Goal: Task Accomplishment & Management: Use online tool/utility

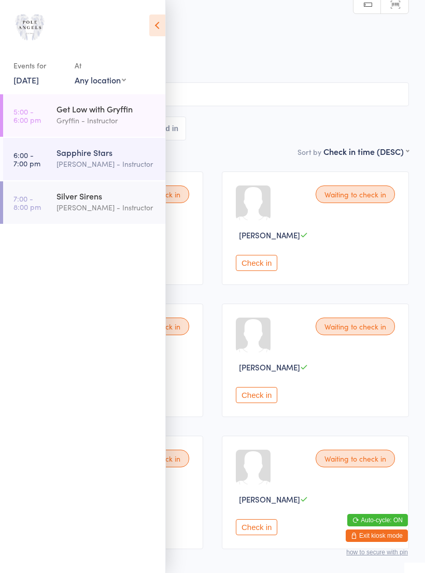
click at [101, 121] on div "Gryffin - Instructor" at bounding box center [106, 121] width 100 height 12
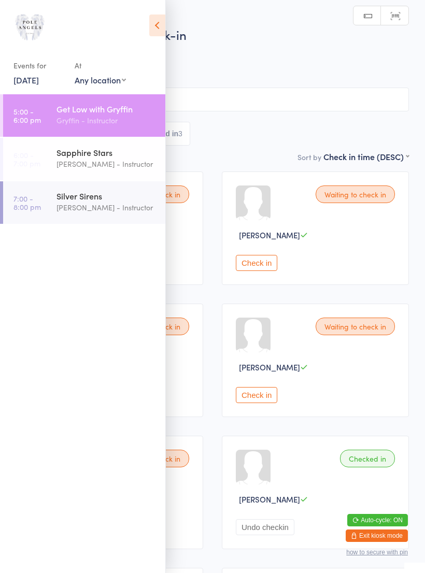
click at [158, 29] on icon at bounding box center [157, 26] width 16 height 22
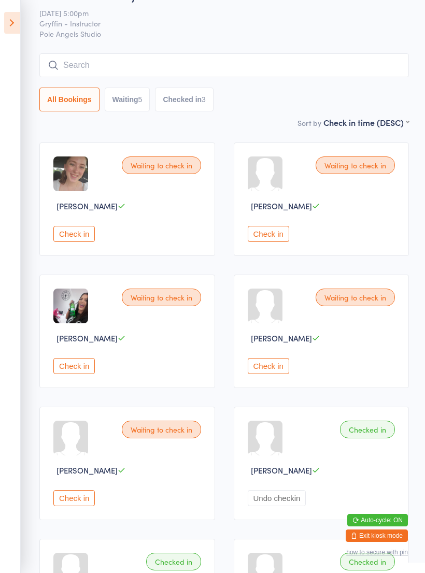
scroll to position [14, 0]
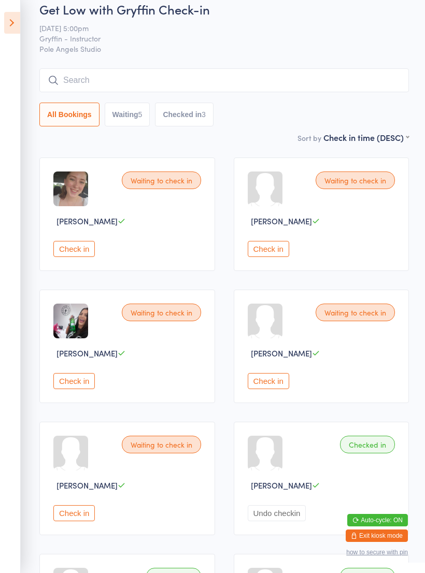
click at [17, 25] on icon at bounding box center [12, 23] width 16 height 22
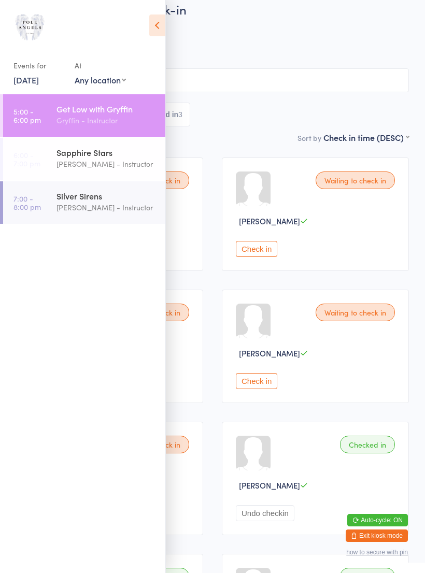
click at [104, 158] on div "Sapphire Stars" at bounding box center [106, 152] width 100 height 11
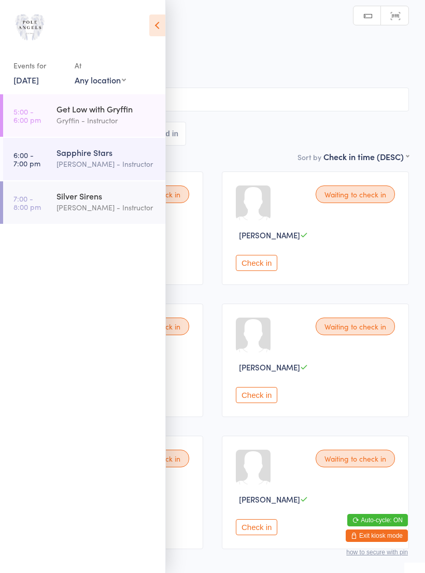
click at [157, 28] on icon at bounding box center [157, 26] width 16 height 22
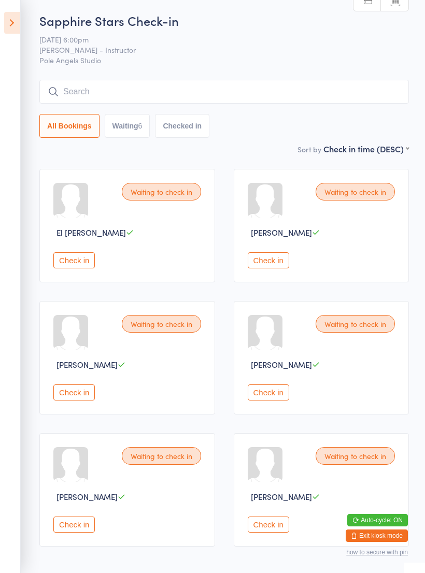
scroll to position [11, 0]
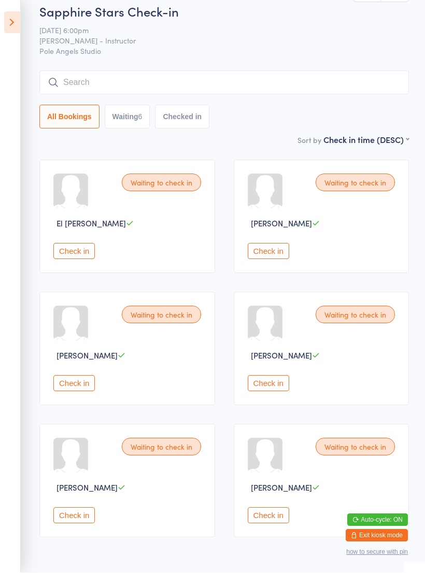
click at [13, 24] on icon at bounding box center [12, 23] width 16 height 22
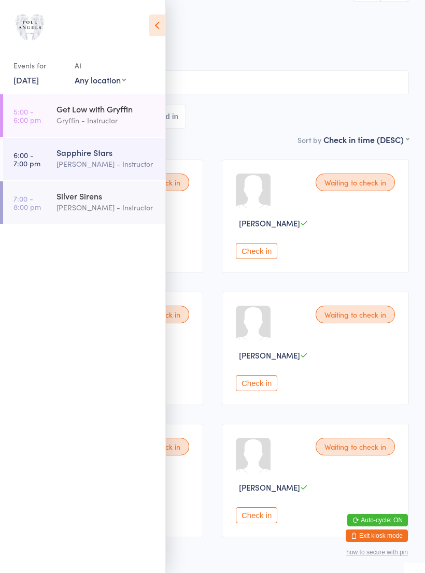
click at [112, 196] on div "Silver Sirens" at bounding box center [106, 195] width 100 height 11
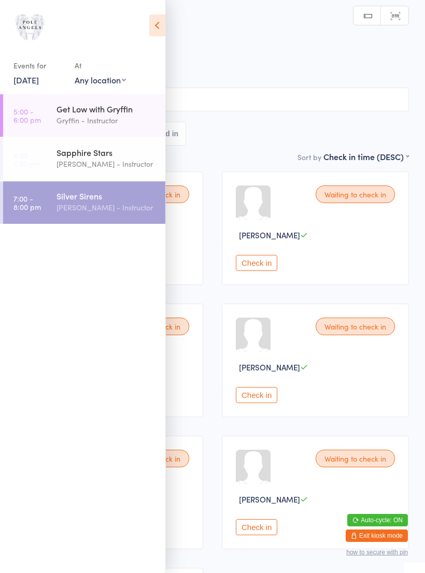
click at [153, 27] on icon at bounding box center [157, 26] width 16 height 22
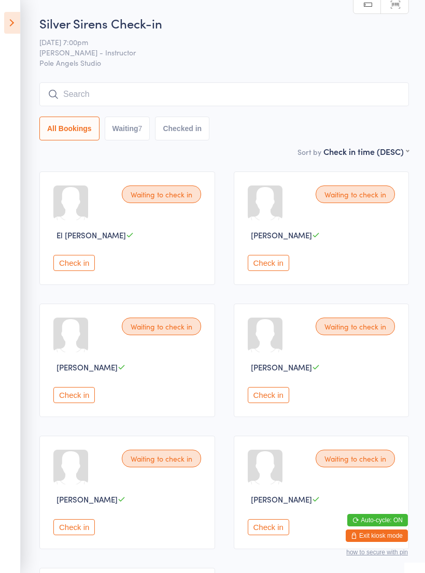
click at [14, 22] on icon at bounding box center [12, 23] width 16 height 22
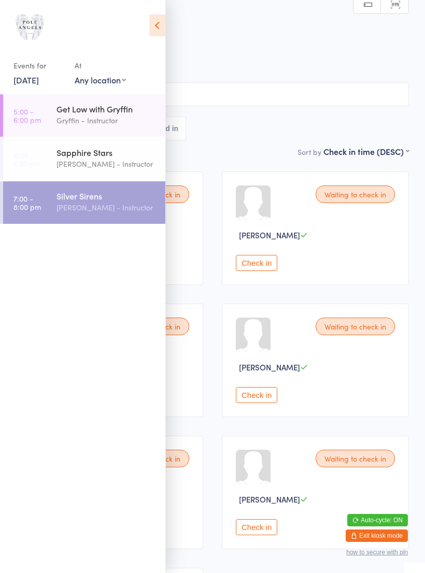
click at [95, 158] on div "Sapphire Stars" at bounding box center [106, 152] width 100 height 11
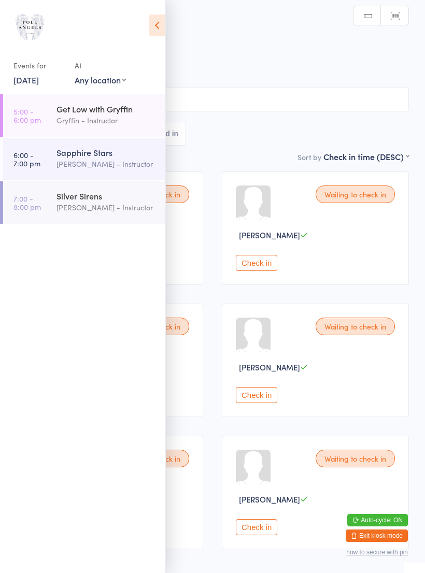
click at [158, 24] on icon at bounding box center [157, 26] width 16 height 22
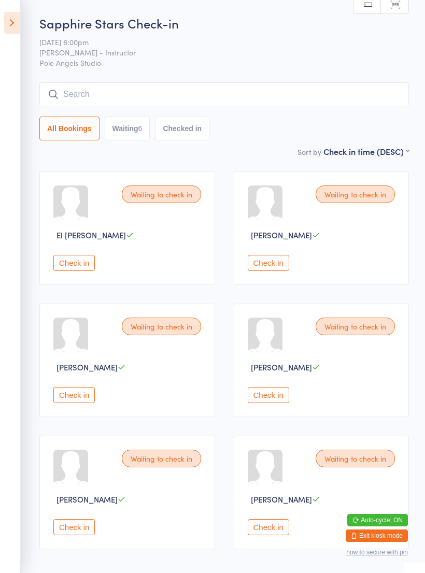
click at [8, 17] on icon at bounding box center [12, 23] width 16 height 22
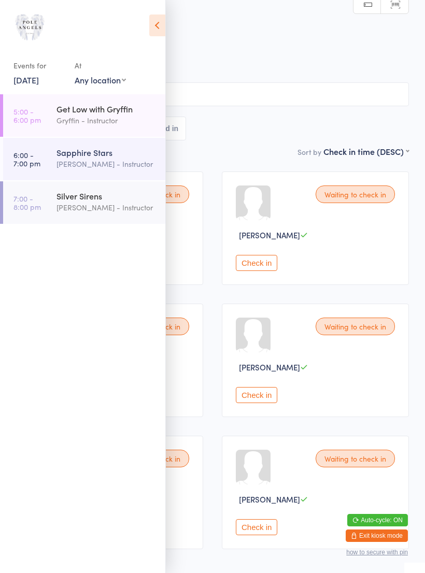
click at [95, 123] on div "Gryffin - Instructor" at bounding box center [106, 121] width 100 height 12
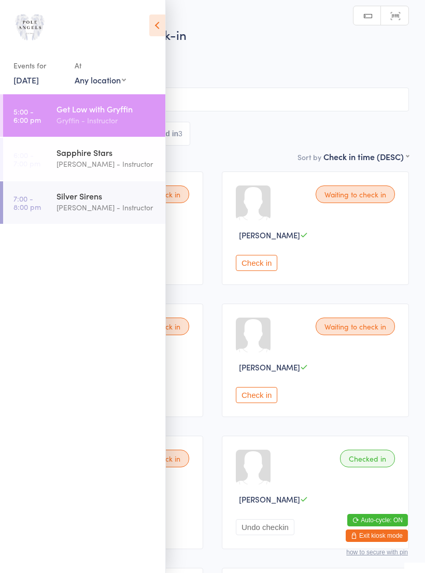
click at [158, 34] on icon at bounding box center [157, 26] width 16 height 22
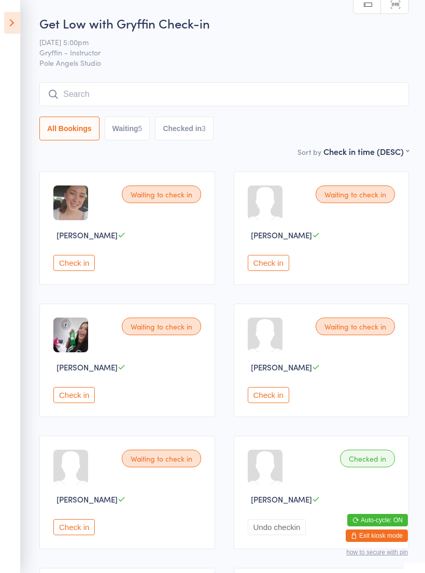
click at [86, 269] on button "Check in" at bounding box center [73, 263] width 41 height 16
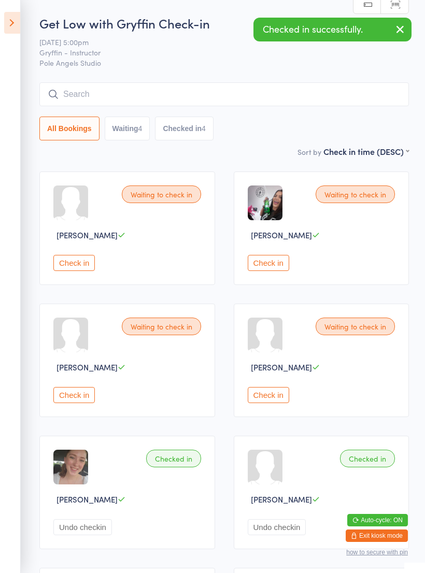
click at [74, 262] on button "Check in" at bounding box center [73, 263] width 41 height 16
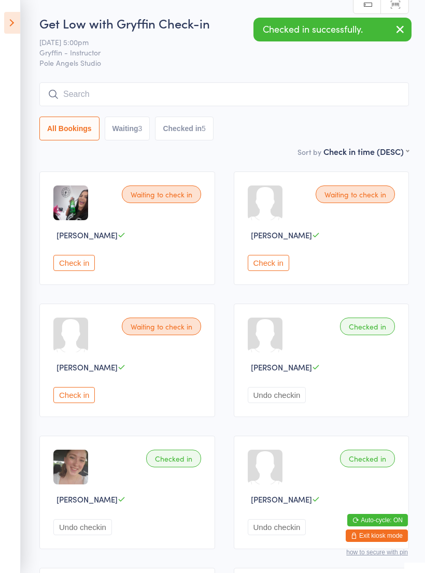
click at [78, 268] on button "Check in" at bounding box center [73, 263] width 41 height 16
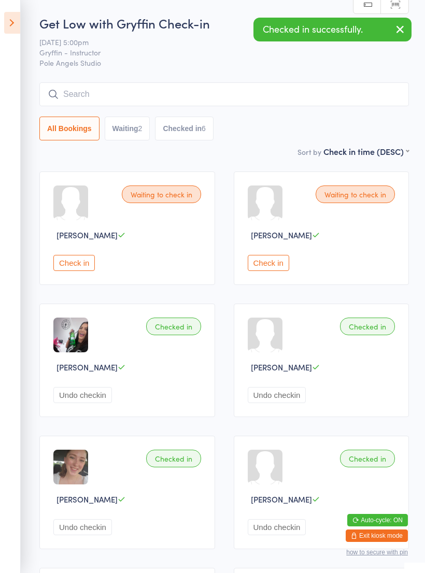
click at [81, 266] on button "Check in" at bounding box center [73, 263] width 41 height 16
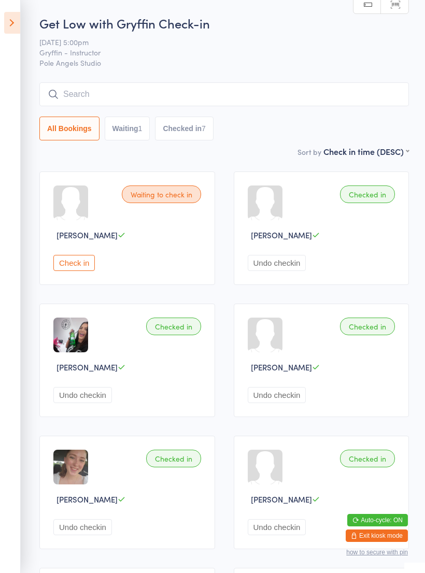
click at [75, 268] on button "Check in" at bounding box center [73, 263] width 41 height 16
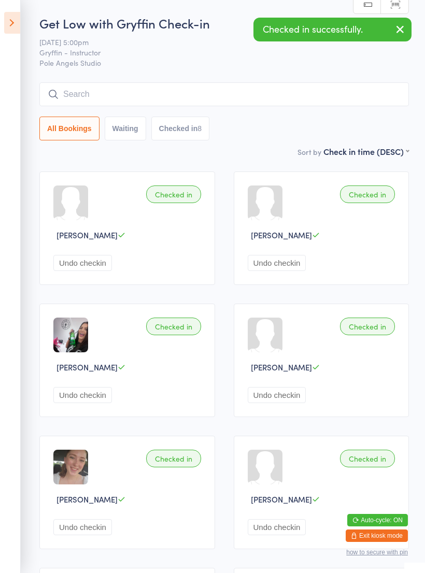
click at [19, 15] on icon at bounding box center [12, 23] width 16 height 22
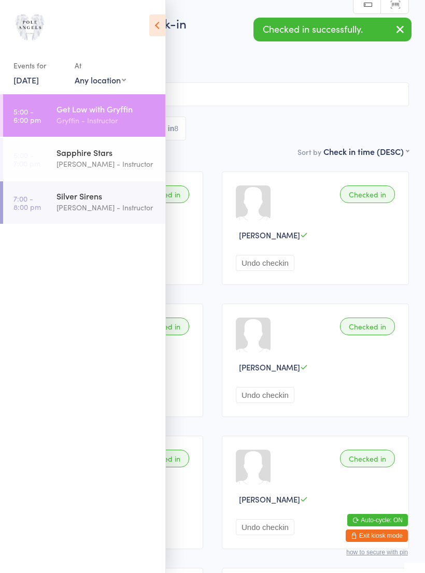
click at [94, 161] on div "[PERSON_NAME] - Instructor" at bounding box center [106, 164] width 100 height 12
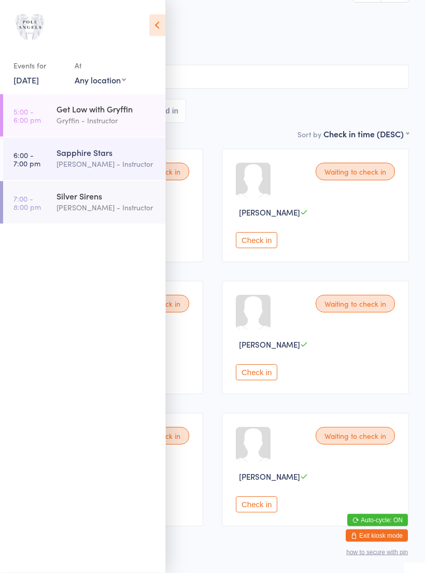
scroll to position [23, 0]
click at [153, 29] on icon at bounding box center [157, 26] width 16 height 22
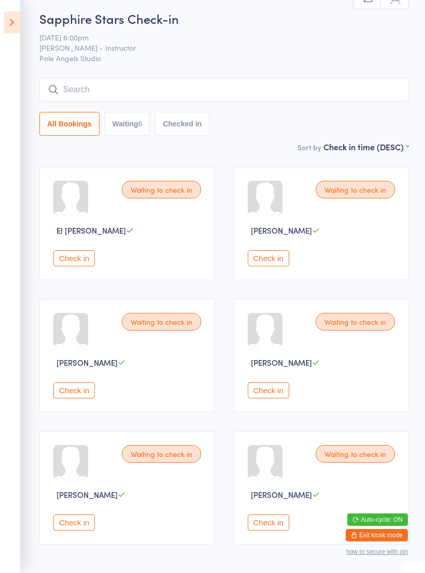
scroll to position [5, 0]
click at [267, 262] on button "Check in" at bounding box center [268, 258] width 41 height 16
click at [85, 255] on button "Check in" at bounding box center [73, 258] width 41 height 16
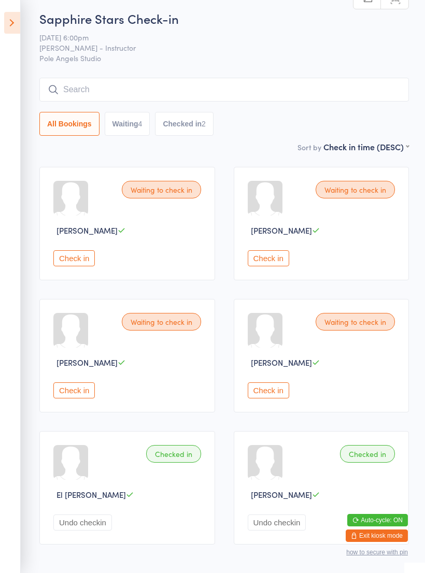
click at [74, 249] on div "Waiting to check in [PERSON_NAME] Check in" at bounding box center [127, 223] width 176 height 113
click at [63, 264] on button "Check in" at bounding box center [73, 258] width 41 height 16
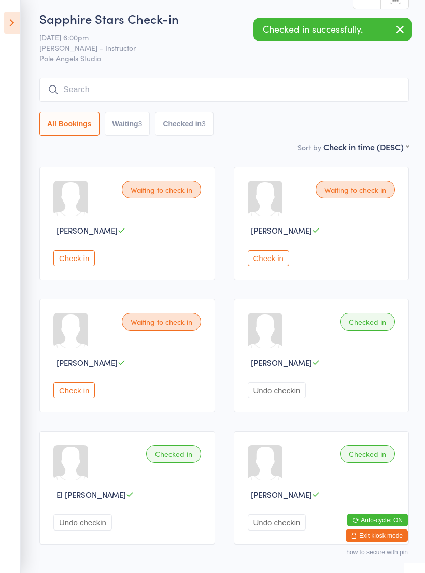
click at [76, 390] on button "Check in" at bounding box center [73, 390] width 41 height 16
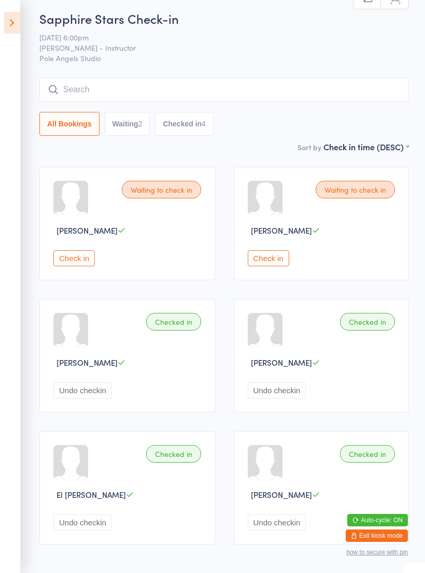
click at [278, 259] on button "Check in" at bounding box center [268, 258] width 41 height 16
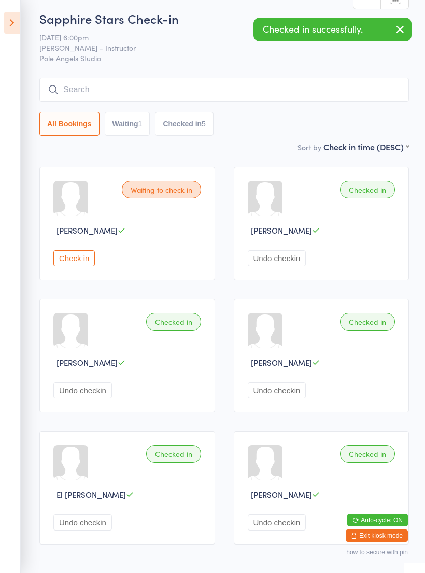
click at [95, 395] on button "Undo checkin" at bounding box center [82, 390] width 59 height 16
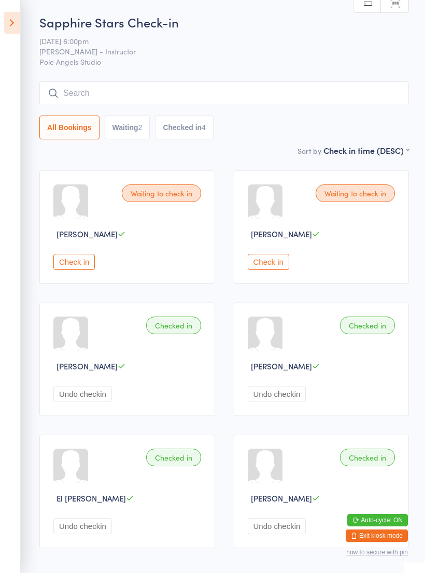
scroll to position [0, 0]
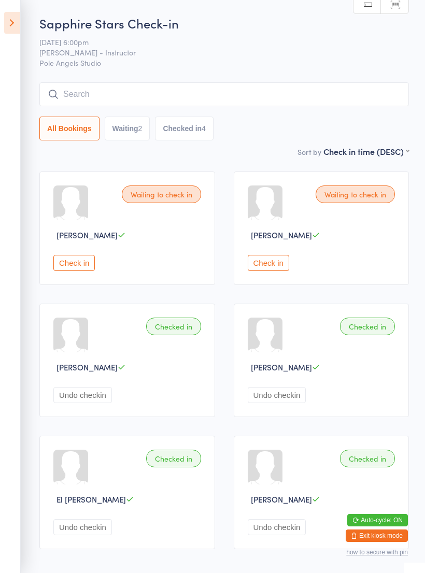
click at [15, 19] on icon at bounding box center [12, 23] width 16 height 22
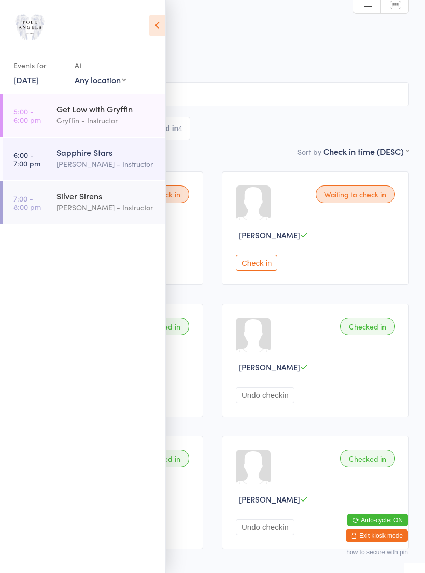
click at [101, 111] on div "Get Low with Gryffin" at bounding box center [106, 108] width 100 height 11
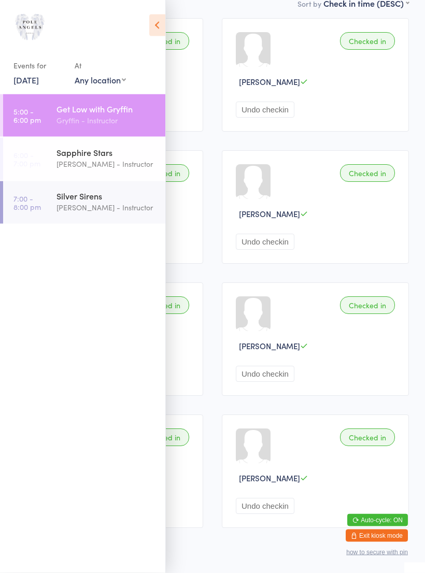
scroll to position [153, 0]
click at [157, 18] on icon at bounding box center [157, 26] width 16 height 22
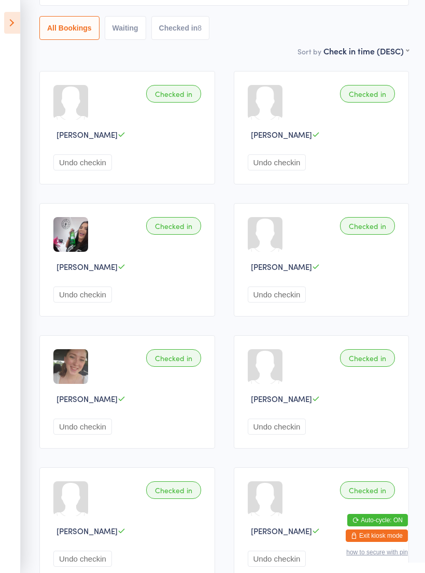
scroll to position [0, 0]
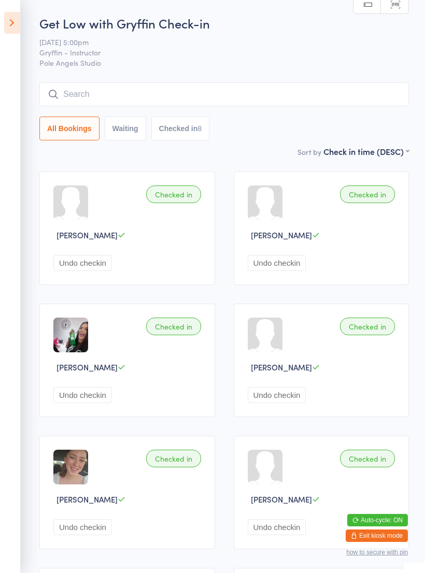
click at [16, 25] on icon at bounding box center [12, 23] width 16 height 22
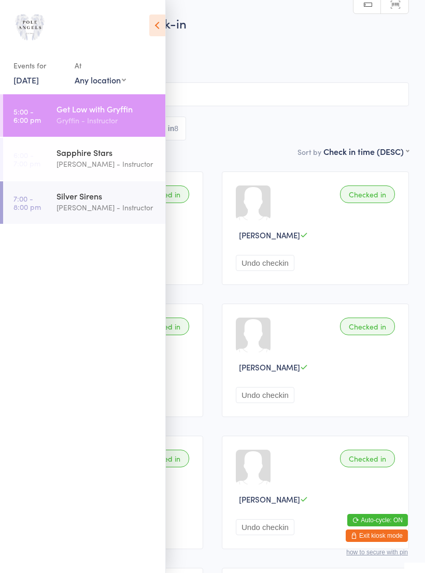
click at [94, 146] on div "Sapphire Stars [PERSON_NAME] - Instructor" at bounding box center [110, 158] width 109 height 41
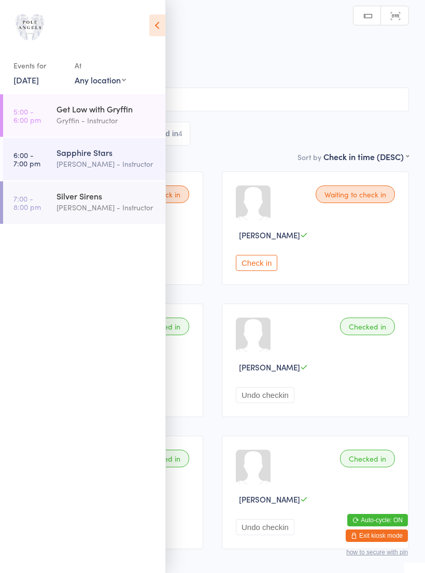
click at [245, 269] on button "Check in" at bounding box center [256, 263] width 41 height 16
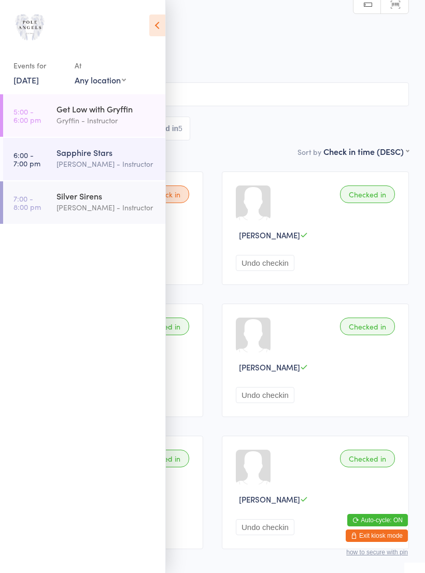
click at [249, 106] on input "search" at bounding box center [212, 94] width 393 height 24
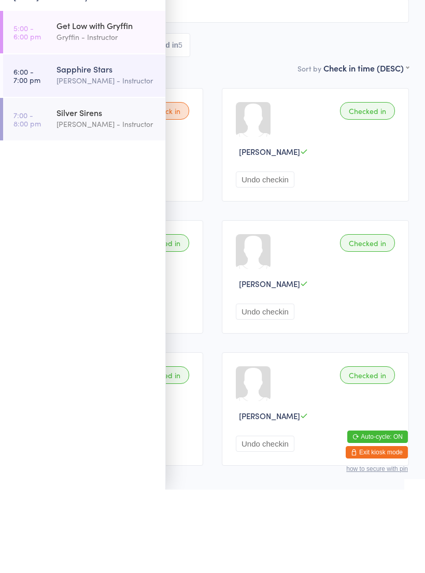
click at [249, 146] on div "Sort by Check in time (DESC) First name (ASC) First name (DESC) Last name (ASC)…" at bounding box center [212, 151] width 393 height 11
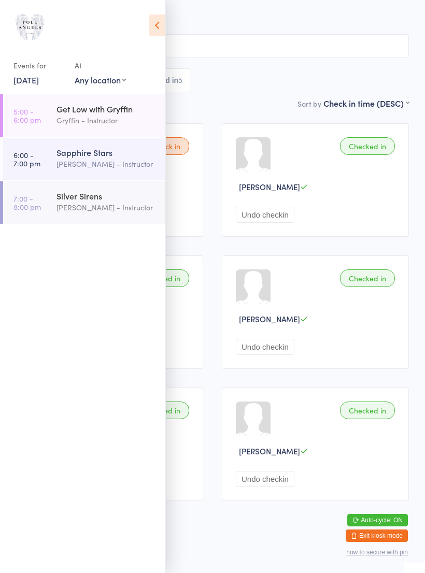
click at [250, 79] on div "Sapphire Stars Check-in [DATE] 6:00pm [PERSON_NAME] - Instructor Pole Angels St…" at bounding box center [212, 31] width 393 height 131
click at [122, 150] on div "Sapphire Stars" at bounding box center [106, 152] width 100 height 11
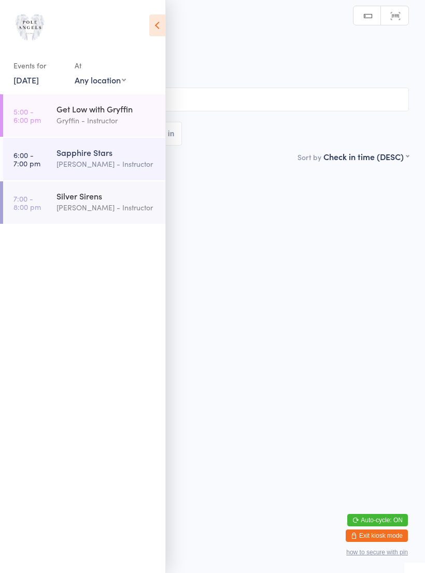
scroll to position [0, 0]
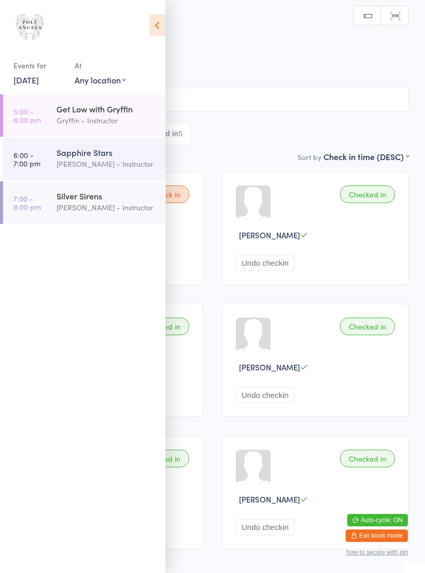
click at [154, 23] on icon at bounding box center [157, 26] width 16 height 22
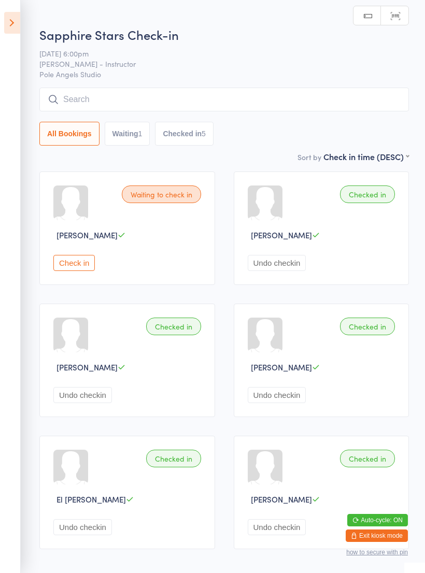
click at [172, 189] on div "Waiting to check in" at bounding box center [161, 195] width 79 height 18
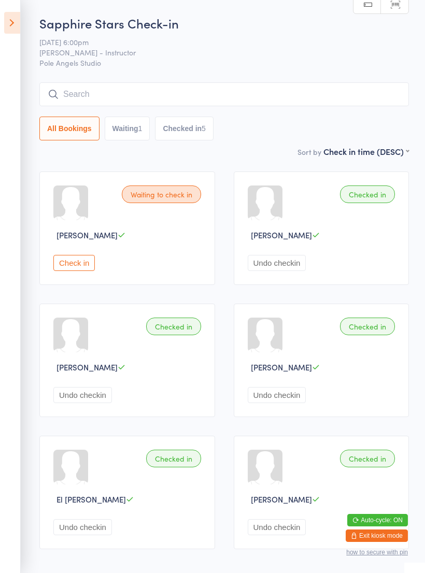
click at [83, 271] on button "Check in" at bounding box center [73, 263] width 41 height 16
click at [78, 262] on button "Check in" at bounding box center [73, 263] width 41 height 16
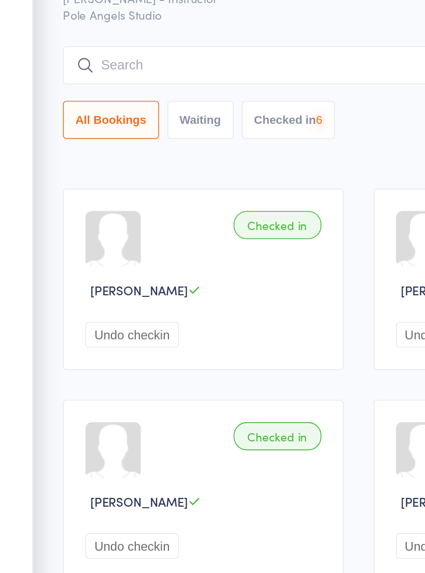
click at [85, 255] on button "Undo checkin" at bounding box center [82, 263] width 59 height 16
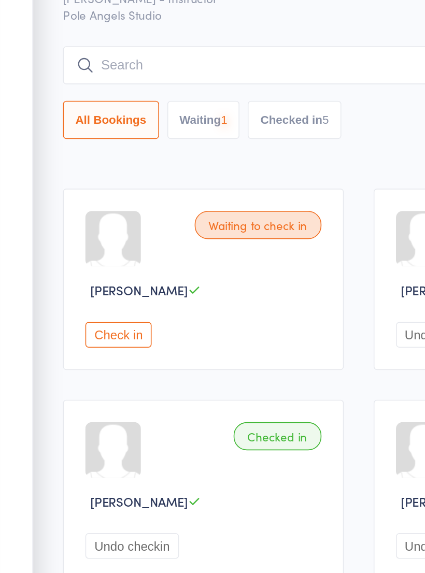
click at [84, 255] on button "Check in" at bounding box center [73, 263] width 41 height 16
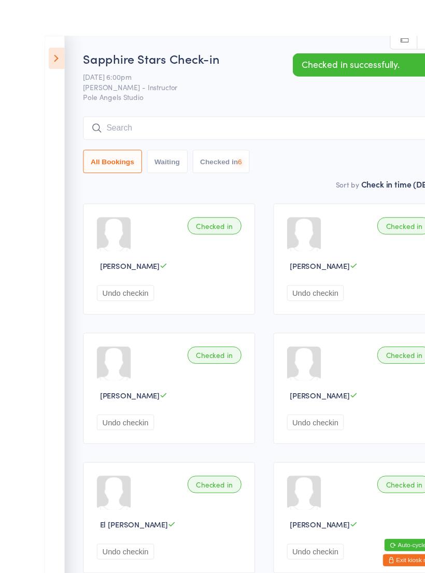
scroll to position [3, 0]
